Goal: Task Accomplishment & Management: Manage account settings

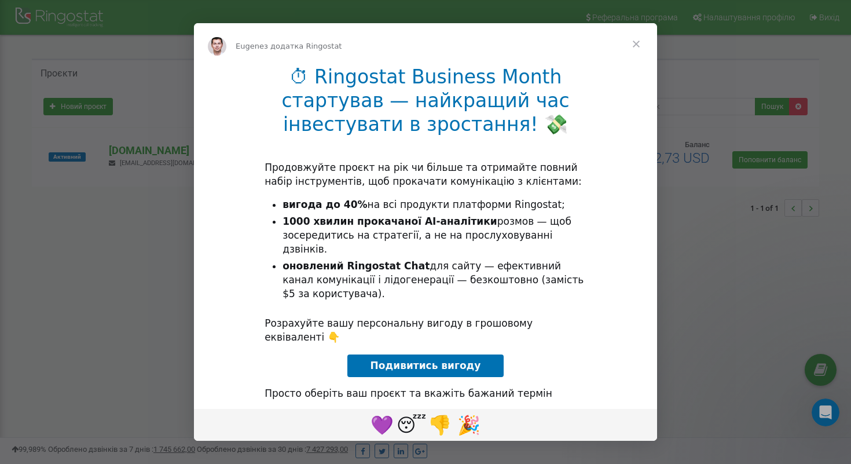
click at [634, 50] on span "Закрити" at bounding box center [637, 44] width 42 height 42
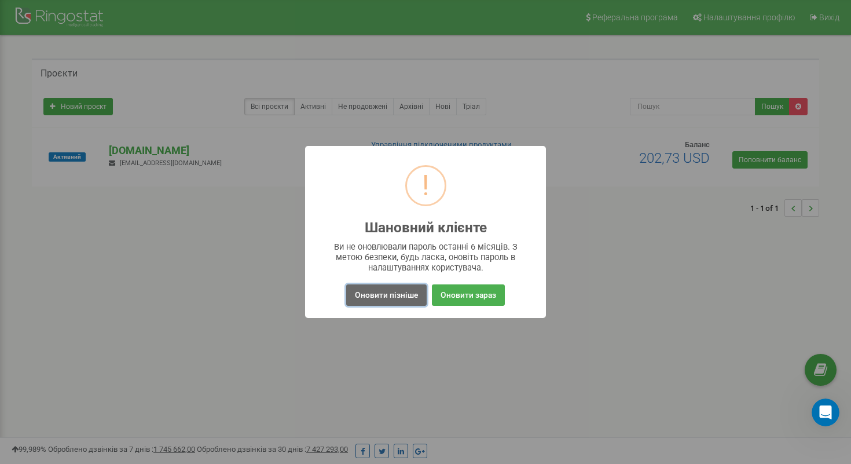
click at [393, 296] on button "Оновити пізніше" at bounding box center [386, 294] width 80 height 21
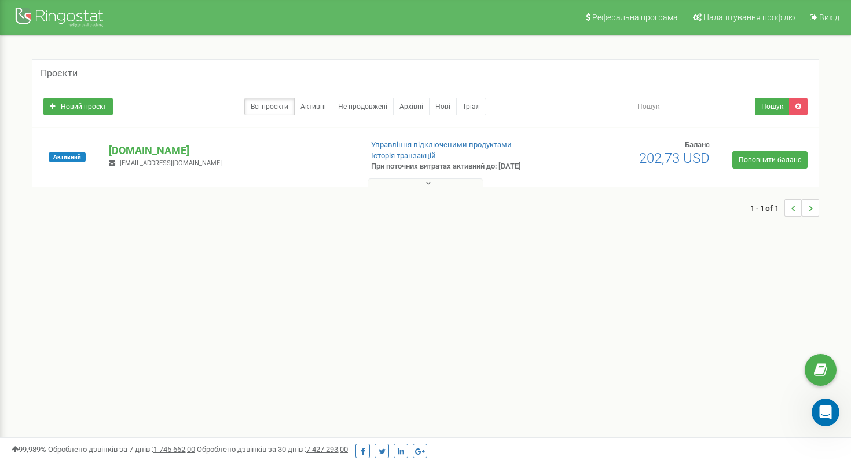
click at [434, 182] on button at bounding box center [426, 182] width 116 height 9
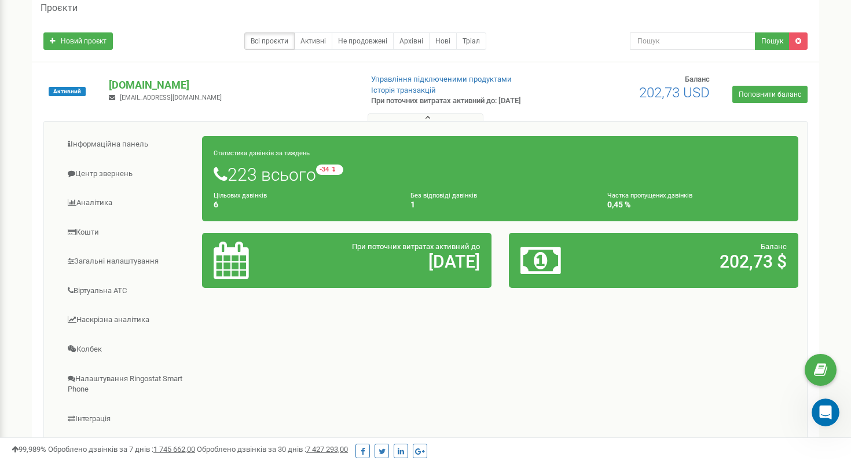
scroll to position [187, 0]
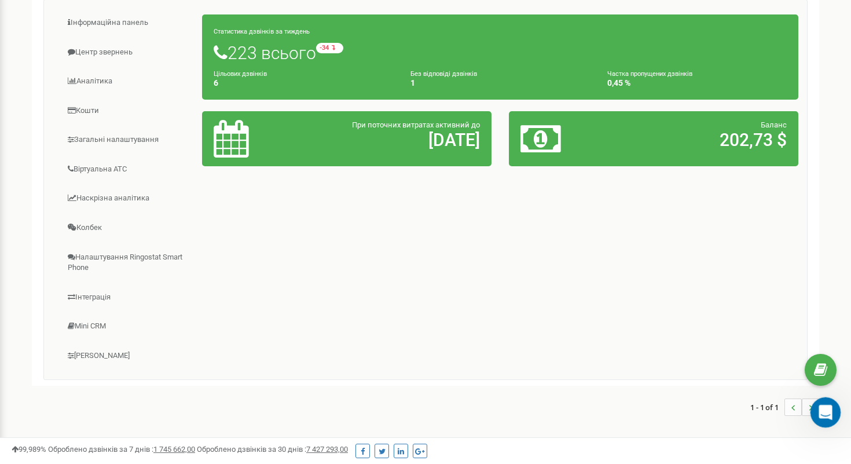
click at [825, 416] on icon "Відкрити програму для спілкування Intercom" at bounding box center [824, 410] width 19 height 19
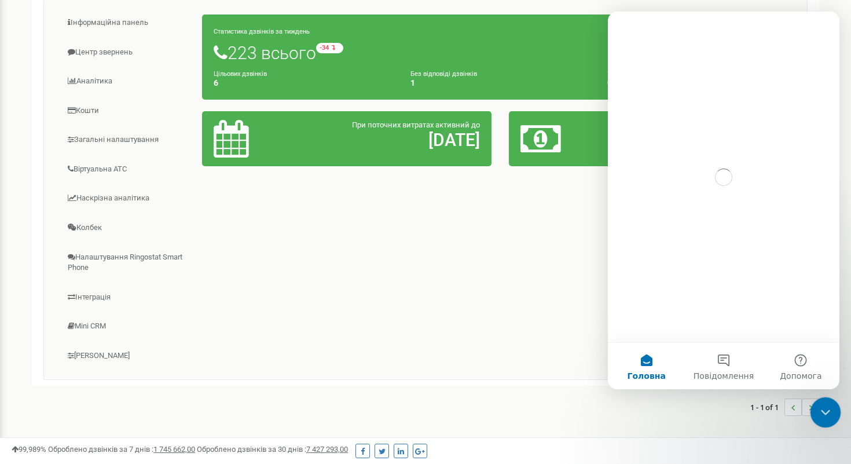
scroll to position [0, 0]
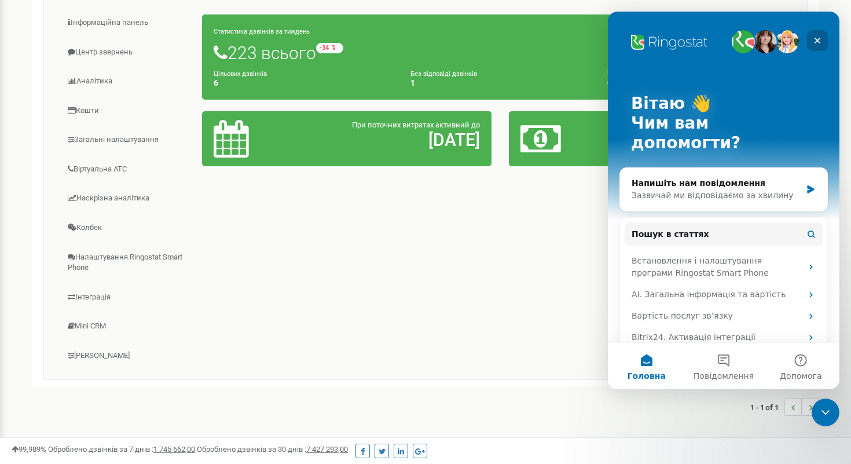
click at [817, 42] on icon "Закрити" at bounding box center [817, 40] width 9 height 9
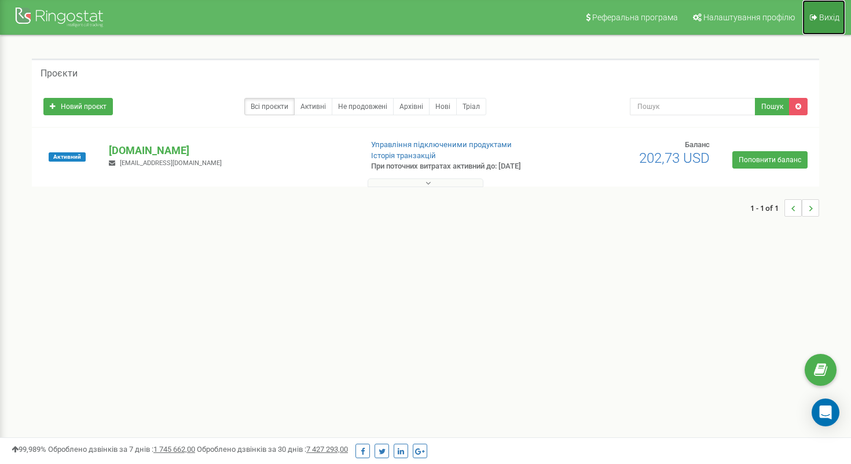
click at [822, 19] on span "Вихід" at bounding box center [829, 17] width 20 height 9
